Goal: Transaction & Acquisition: Obtain resource

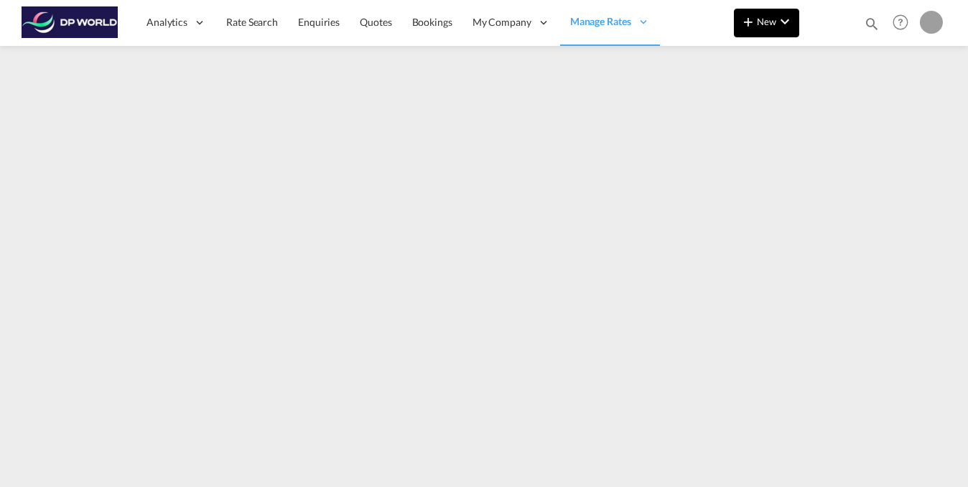
click at [792, 20] on md-icon "icon-chevron-down" at bounding box center [784, 21] width 17 height 17
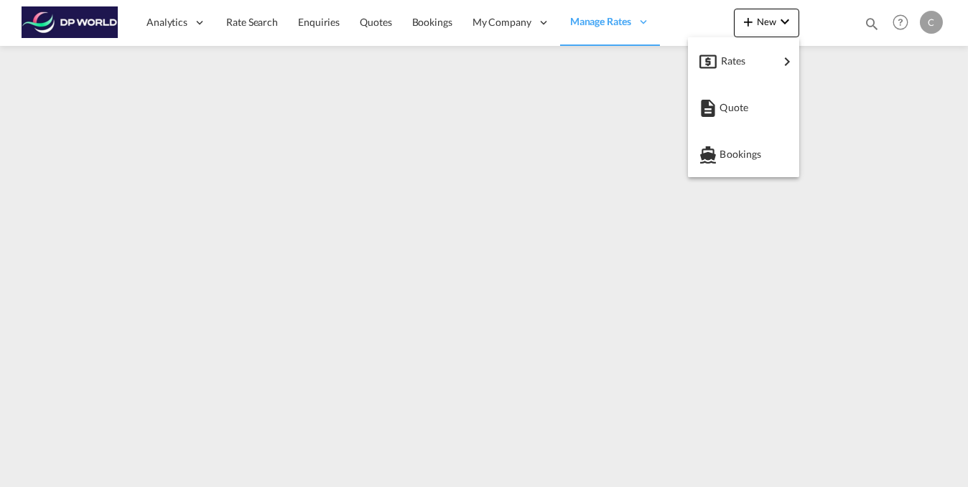
click at [244, 24] on md-backdrop at bounding box center [484, 243] width 968 height 487
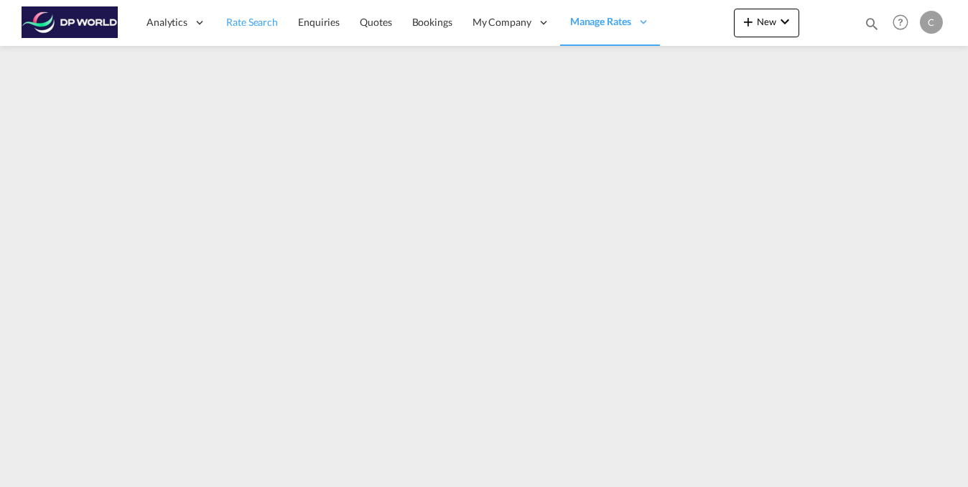
click at [255, 24] on span "Rate Search" at bounding box center [252, 22] width 52 height 12
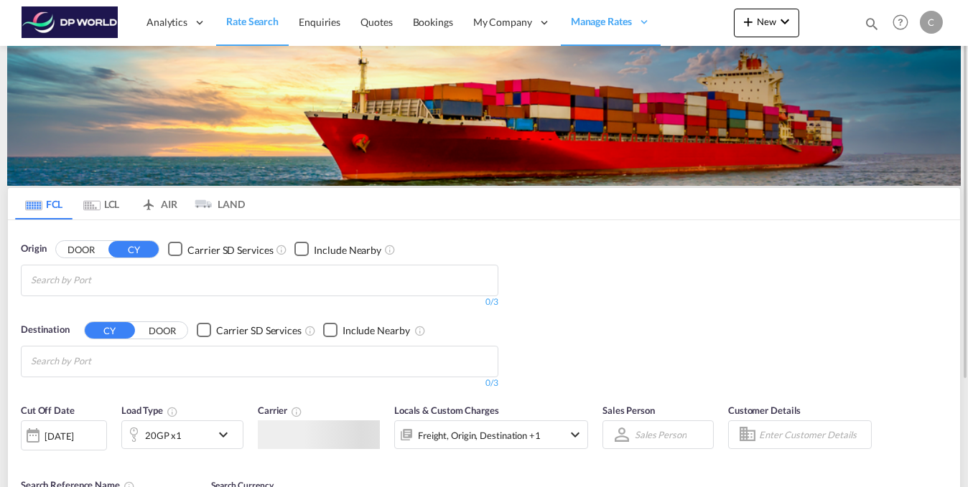
click at [157, 153] on img at bounding box center [483, 116] width 953 height 140
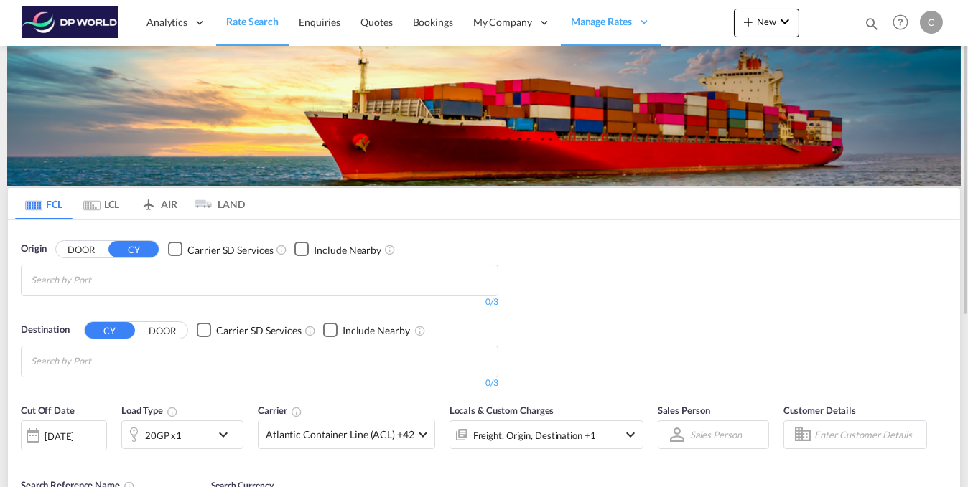
click at [131, 291] on md-autocomplete-wrap "Chips container with autocompletion. Enter the text area, type text to search, …" at bounding box center [99, 280] width 136 height 23
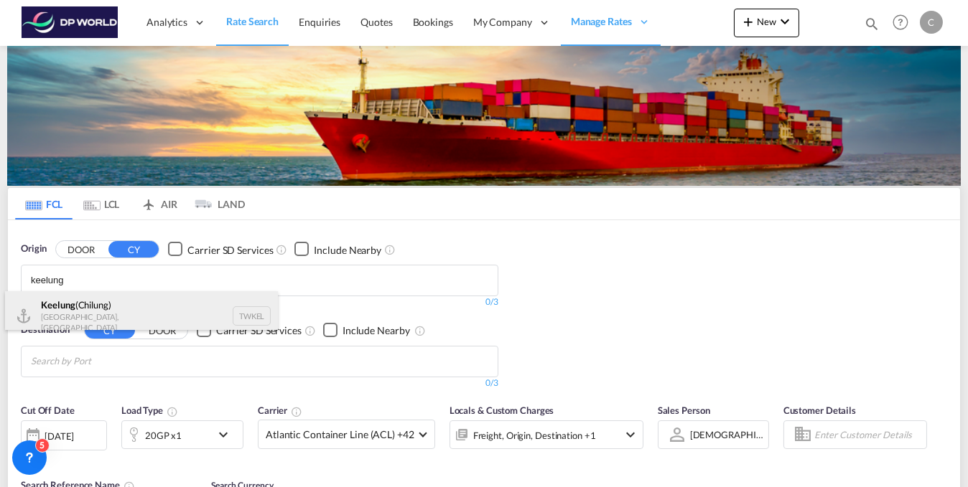
type input "keelung"
click at [120, 307] on div "Keelung ([GEOGRAPHIC_DATA]) [GEOGRAPHIC_DATA], Province of [GEOGRAPHIC_DATA] TW…" at bounding box center [141, 316] width 273 height 50
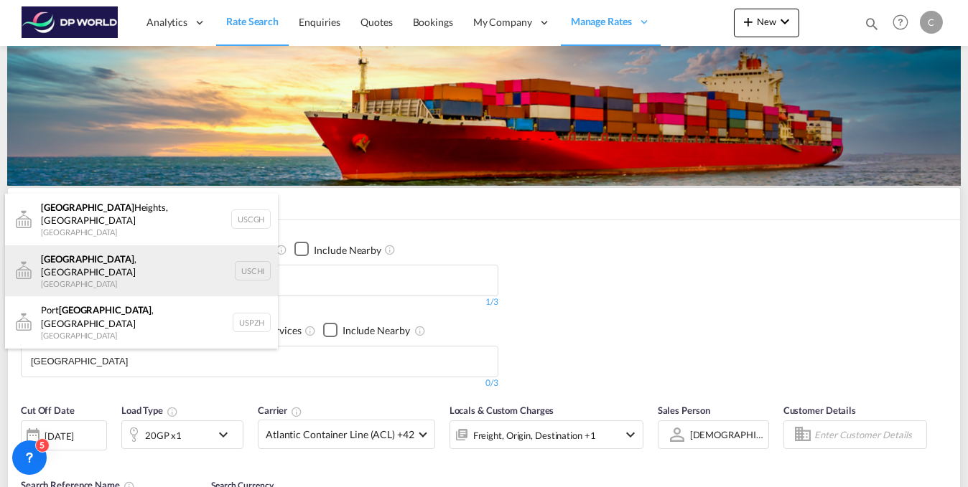
type input "[GEOGRAPHIC_DATA]"
click at [94, 263] on div "[GEOGRAPHIC_DATA] , [GEOGRAPHIC_DATA] [GEOGRAPHIC_DATA] [GEOGRAPHIC_DATA]" at bounding box center [141, 272] width 273 height 52
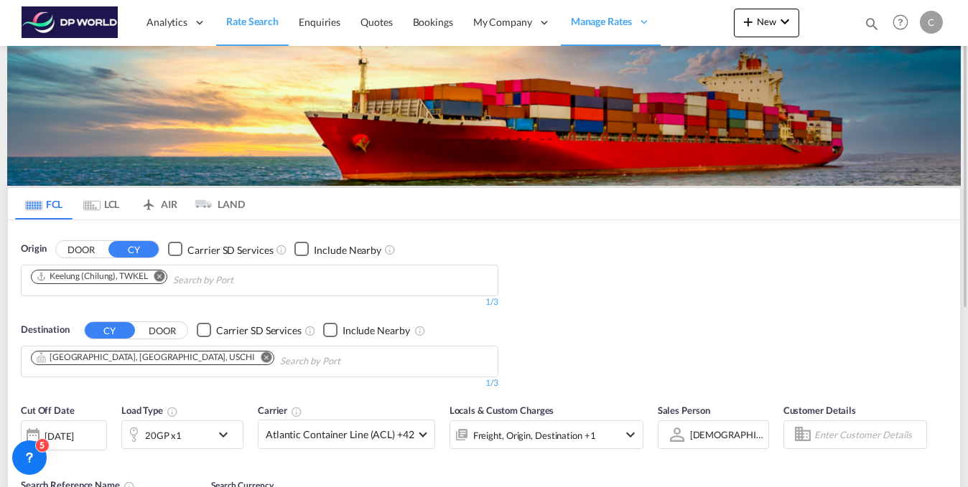
scroll to position [144, 0]
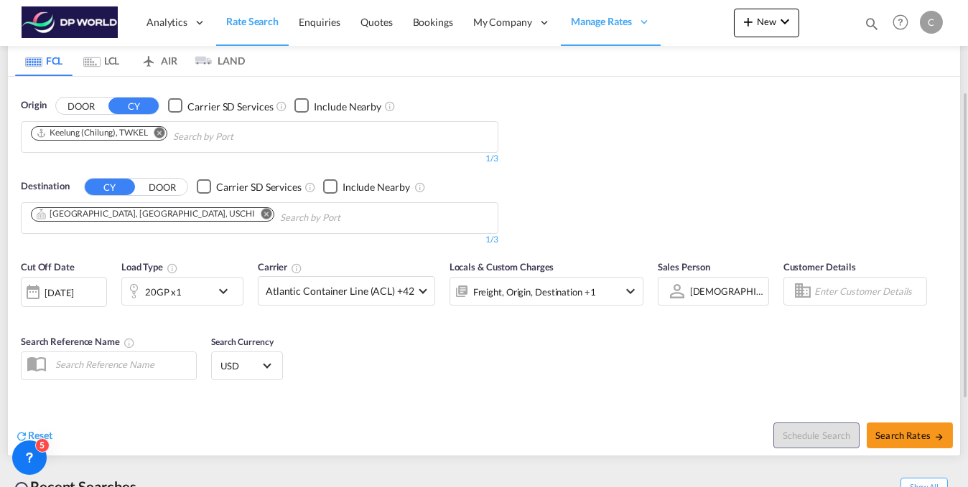
click at [232, 295] on md-icon "icon-chevron-down" at bounding box center [227, 291] width 24 height 17
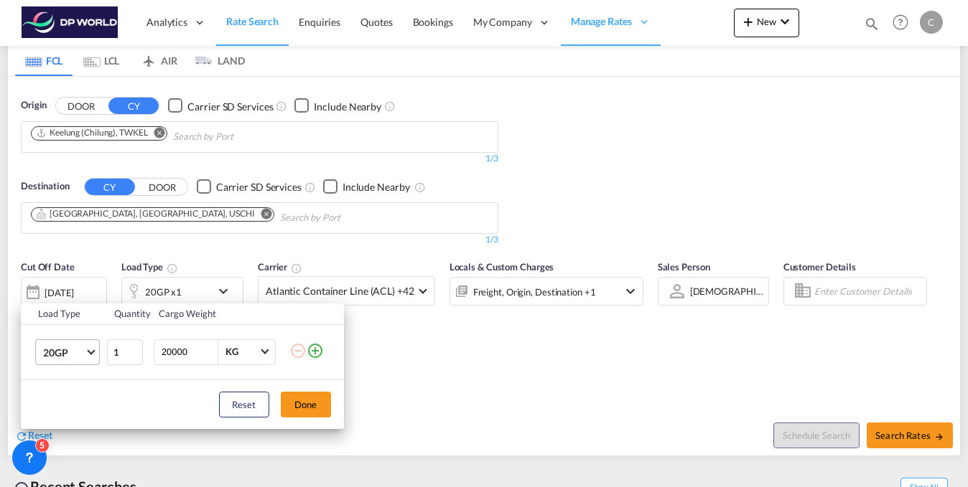
click at [96, 352] on md-select-value "20GP" at bounding box center [70, 352] width 57 height 24
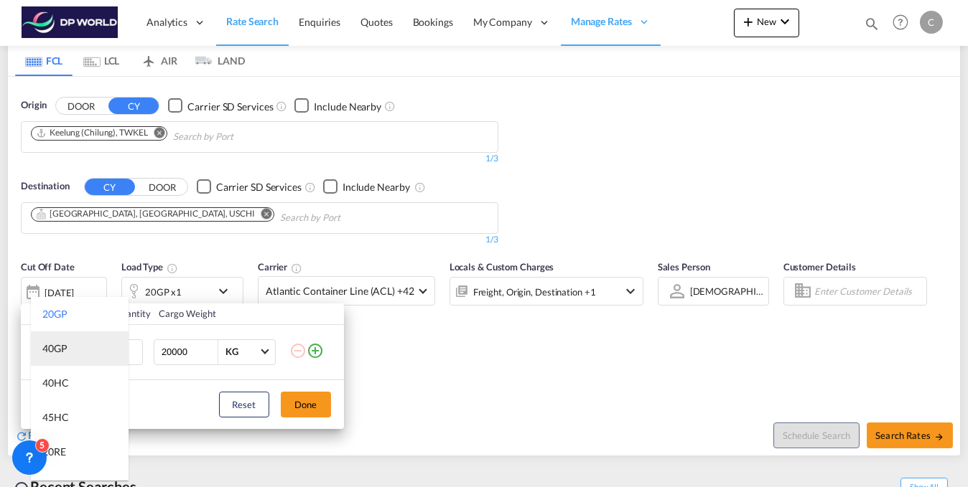
click at [73, 350] on md-option "40GP" at bounding box center [80, 349] width 98 height 34
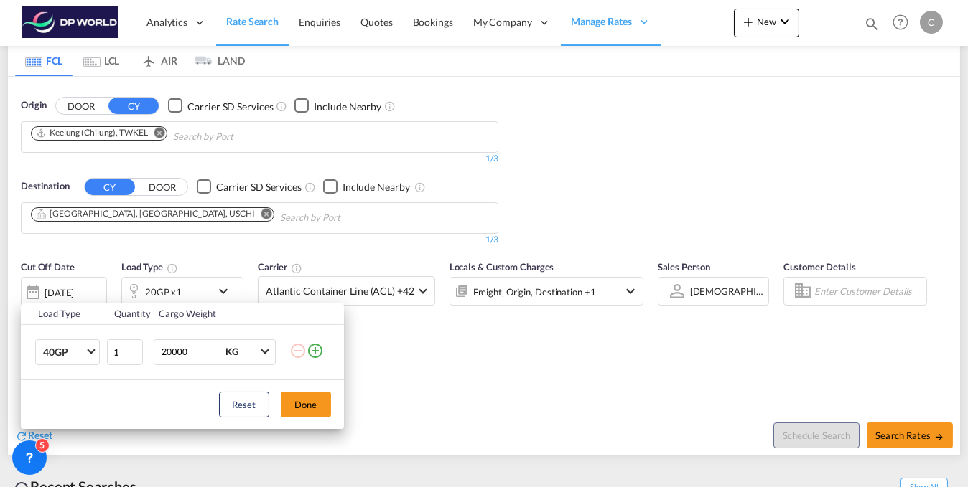
click at [319, 419] on div "Reset Done" at bounding box center [182, 404] width 323 height 49
click at [297, 401] on button "Done" at bounding box center [306, 405] width 50 height 26
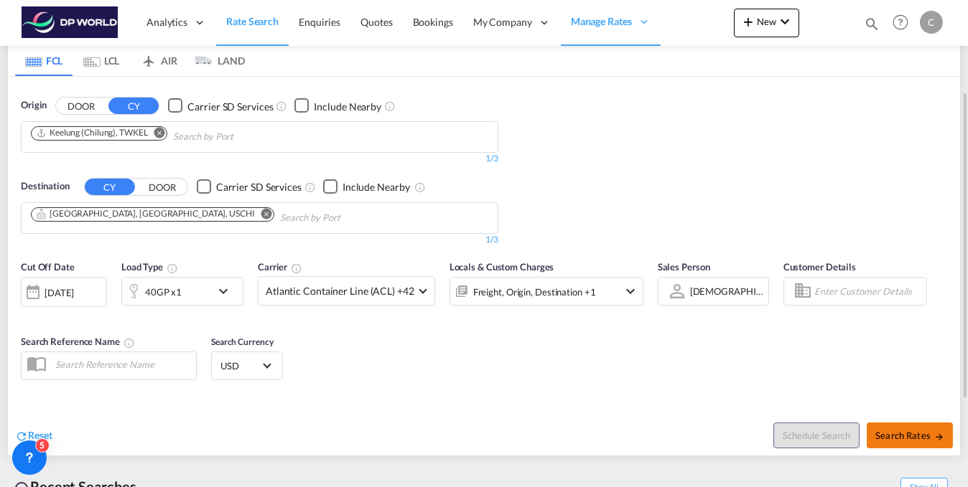
click at [898, 430] on span "Search Rates" at bounding box center [909, 435] width 69 height 11
type input "TWKEL to USCHI / [DATE]"
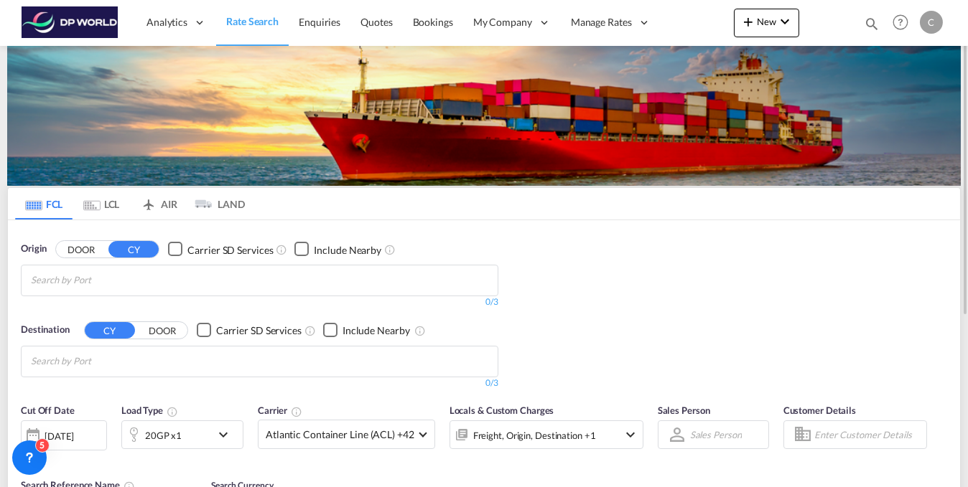
click at [160, 284] on input "Chips input." at bounding box center [99, 280] width 136 height 23
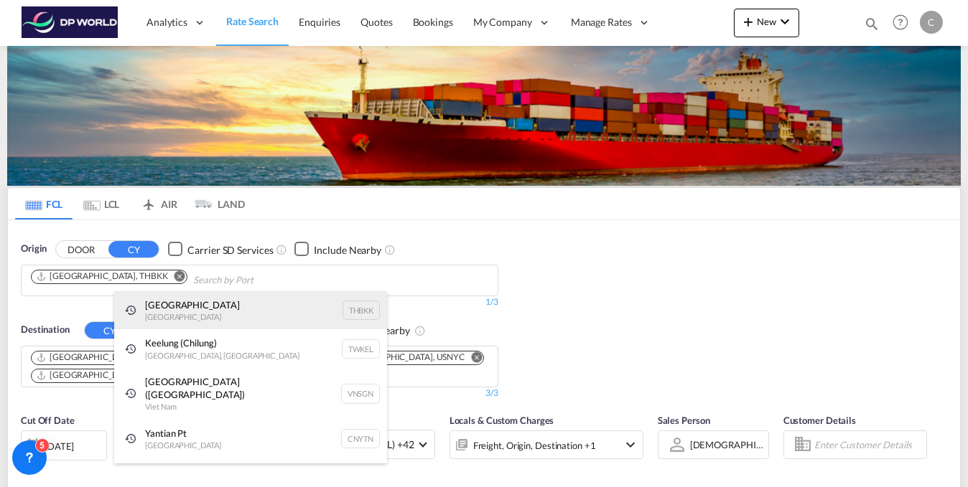
click at [157, 314] on div "[GEOGRAPHIC_DATA] [GEOGRAPHIC_DATA] THBKK" at bounding box center [250, 310] width 273 height 39
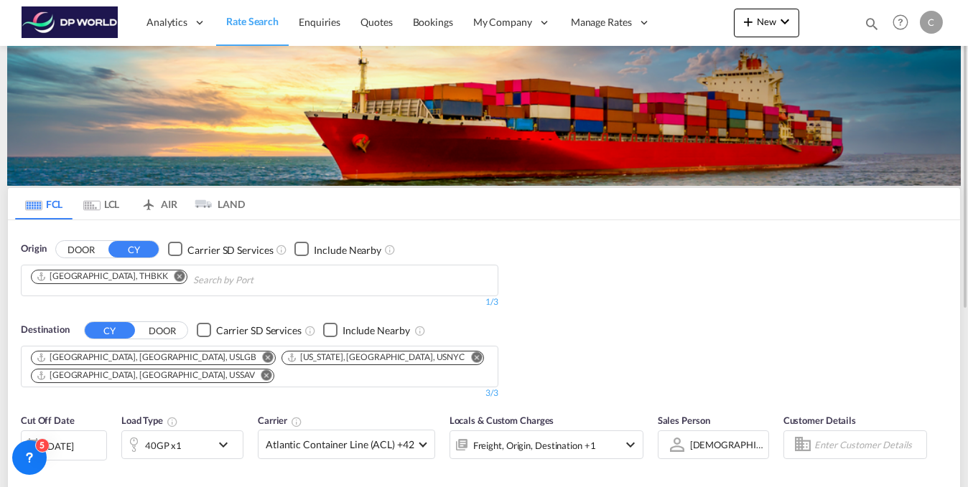
click at [272, 370] on md-icon "Remove" at bounding box center [266, 375] width 11 height 11
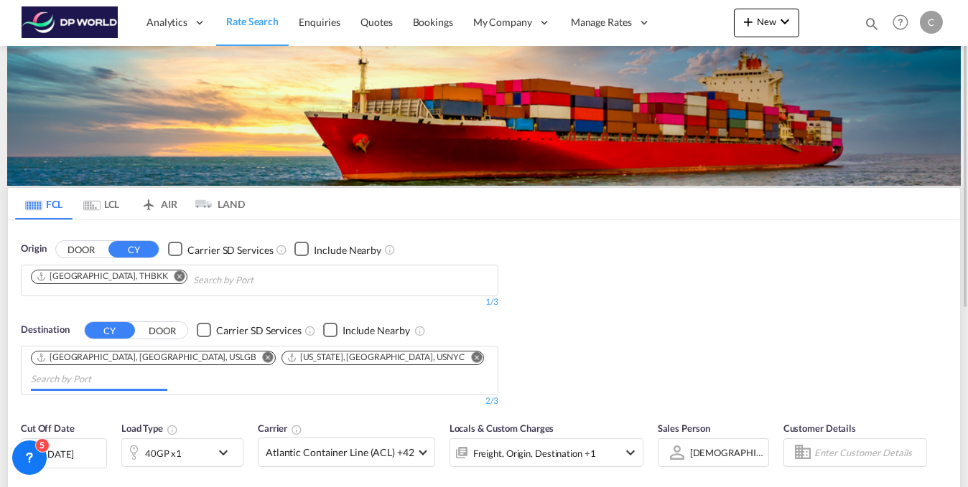
click at [167, 368] on input "Chips input." at bounding box center [99, 379] width 136 height 23
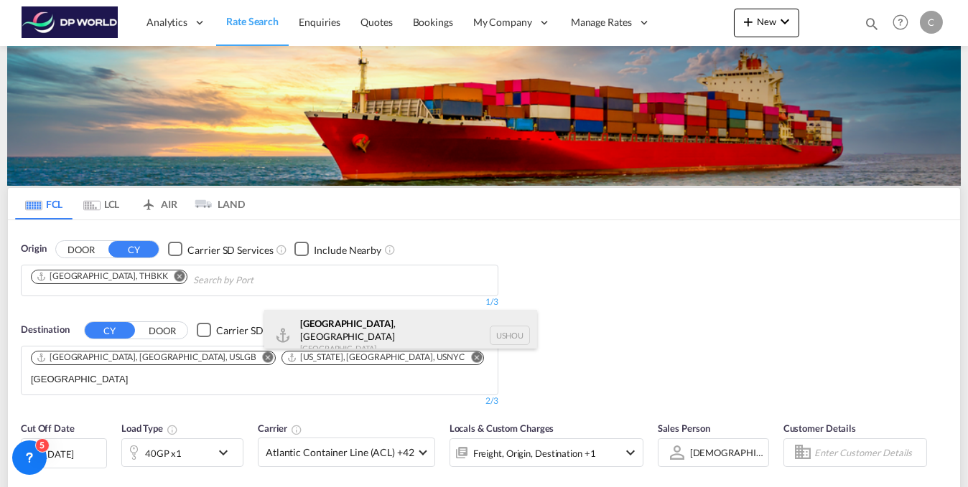
type input "[GEOGRAPHIC_DATA]"
click at [351, 335] on div "[GEOGRAPHIC_DATA] , [GEOGRAPHIC_DATA] [GEOGRAPHIC_DATA] USHOU" at bounding box center [400, 336] width 273 height 52
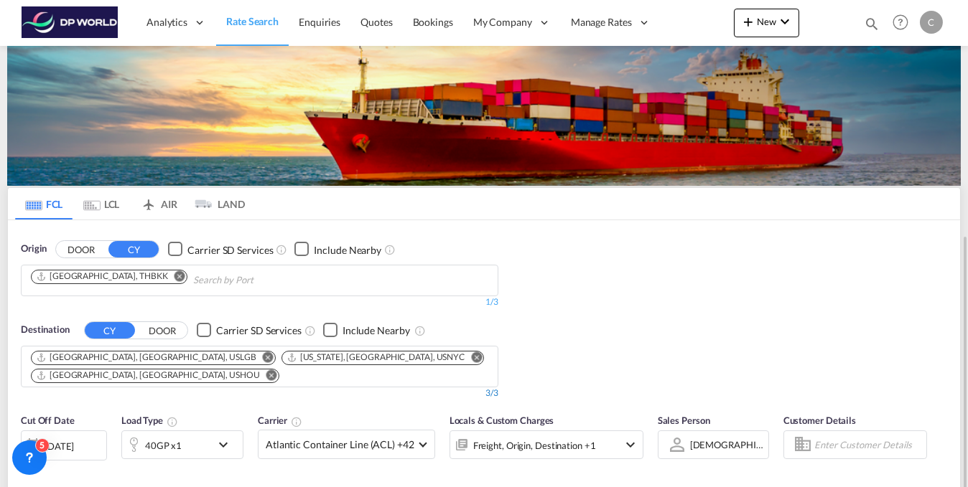
scroll to position [216, 0]
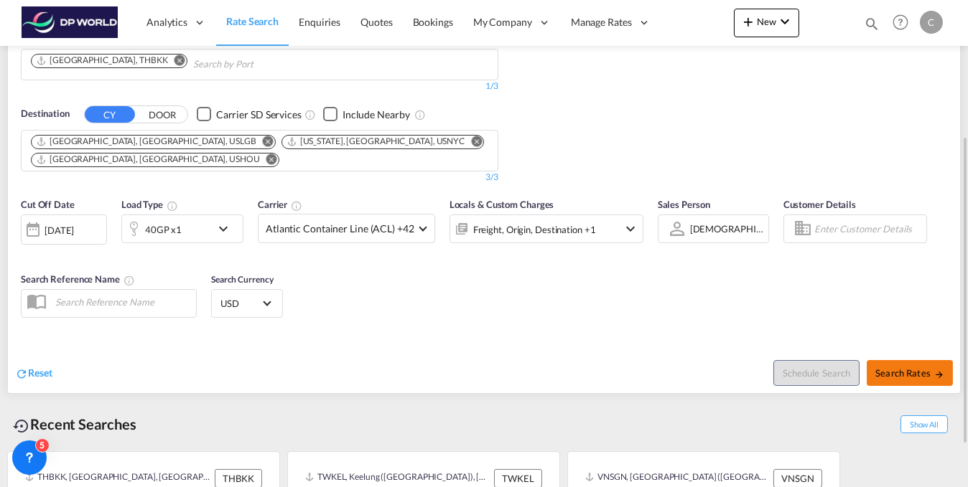
click at [907, 368] on span "Search Rates" at bounding box center [909, 373] width 69 height 11
type input "THBKK to USLGB,USNYC,USHOU / [DATE]"
